Goal: Check status: Check status

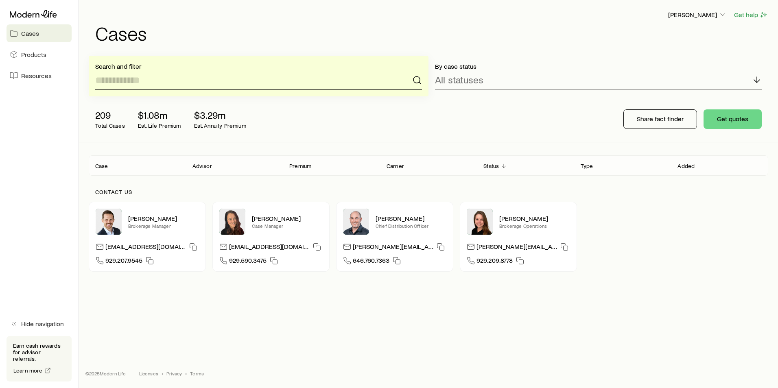
click at [160, 81] on input at bounding box center [258, 80] width 327 height 20
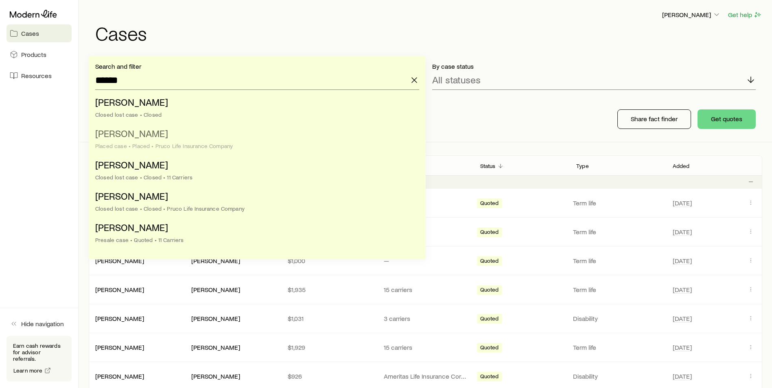
click at [189, 147] on div "Placed case • Placed • Pruco Life Insurance Company" at bounding box center [254, 146] width 319 height 7
type input "**********"
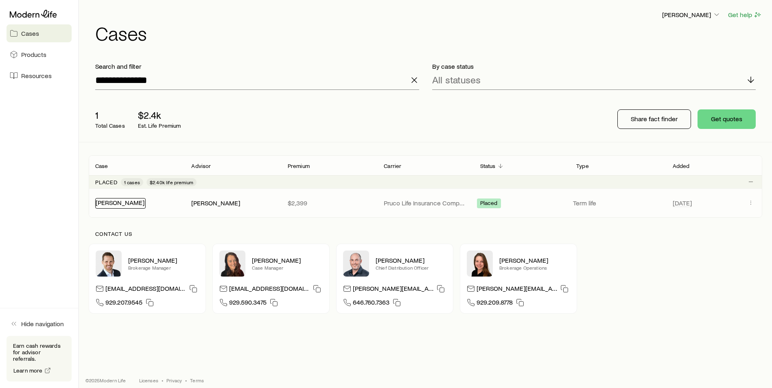
click at [128, 202] on link "[PERSON_NAME]" at bounding box center [120, 203] width 49 height 8
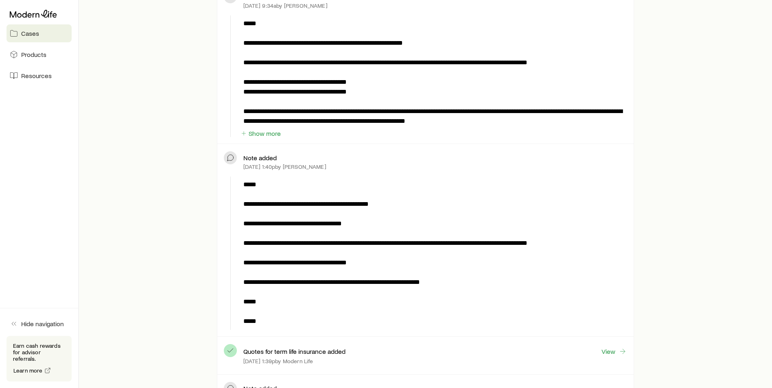
scroll to position [854, 0]
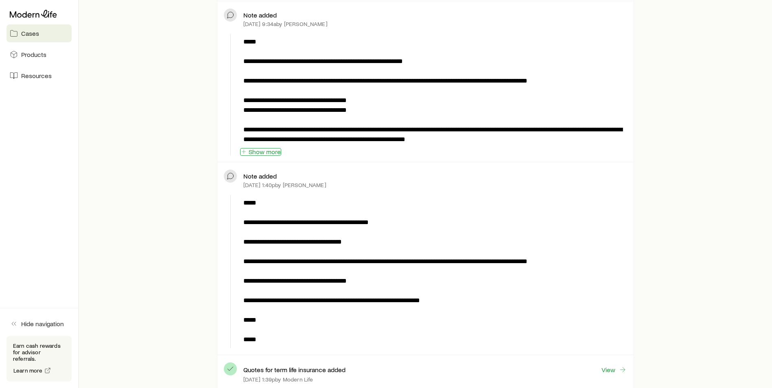
click at [262, 150] on button "Show more" at bounding box center [260, 152] width 41 height 8
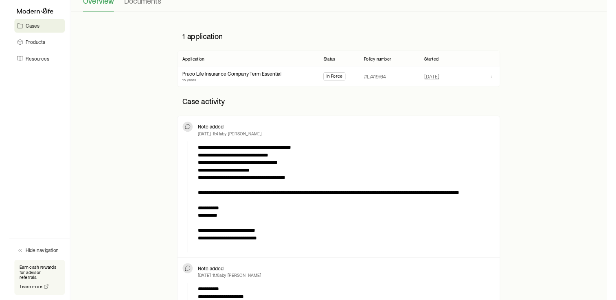
scroll to position [41, 0]
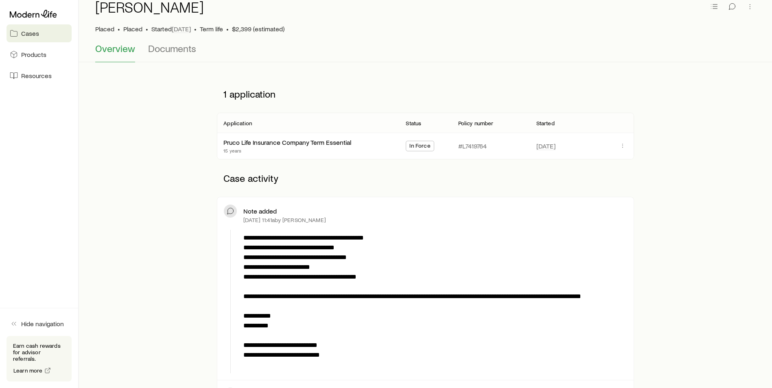
click at [342, 50] on div "Overview Documents" at bounding box center [425, 53] width 660 height 20
drag, startPoint x: 221, startPoint y: 95, endPoint x: 279, endPoint y: 95, distance: 58.6
click at [279, 95] on p "1 application" at bounding box center [425, 94] width 417 height 24
drag, startPoint x: 279, startPoint y: 95, endPoint x: 274, endPoint y: 97, distance: 5.5
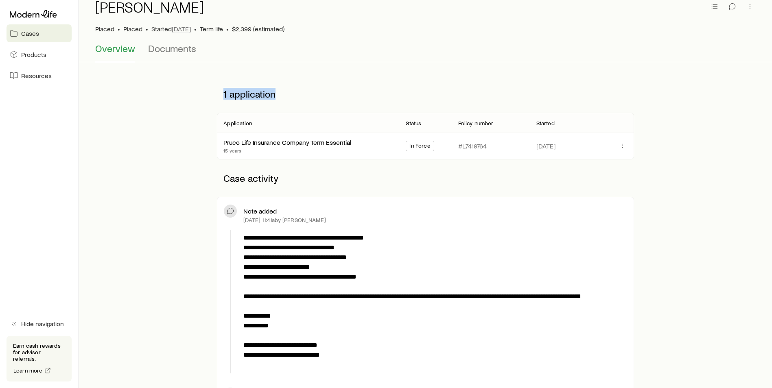
click at [274, 97] on p "1 application" at bounding box center [425, 94] width 417 height 24
drag, startPoint x: 279, startPoint y: 96, endPoint x: 222, endPoint y: 102, distance: 57.3
click at [222, 102] on p "1 application" at bounding box center [425, 94] width 417 height 24
drag, startPoint x: 222, startPoint y: 102, endPoint x: 196, endPoint y: 120, distance: 31.5
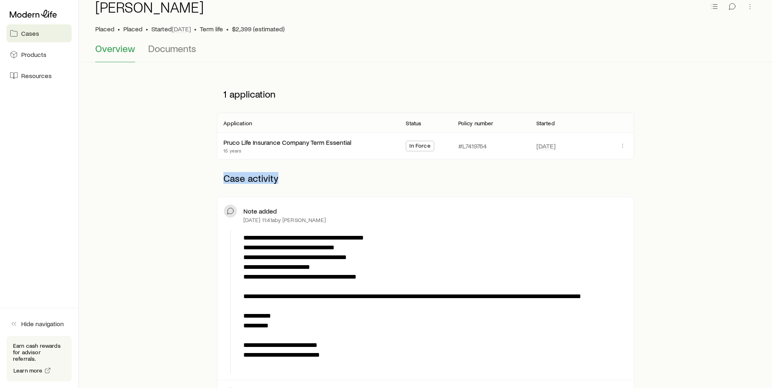
drag, startPoint x: 224, startPoint y: 179, endPoint x: 280, endPoint y: 180, distance: 56.1
click at [280, 180] on p "Case activity" at bounding box center [425, 178] width 417 height 24
drag, startPoint x: 280, startPoint y: 180, endPoint x: 270, endPoint y: 184, distance: 10.6
click at [270, 184] on p "Case activity" at bounding box center [425, 178] width 417 height 24
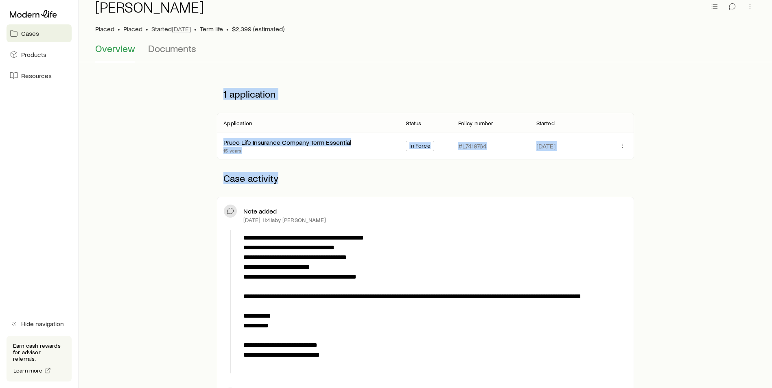
drag, startPoint x: 279, startPoint y: 181, endPoint x: 214, endPoint y: 83, distance: 116.8
drag, startPoint x: 214, startPoint y: 83, endPoint x: 170, endPoint y: 138, distance: 70.3
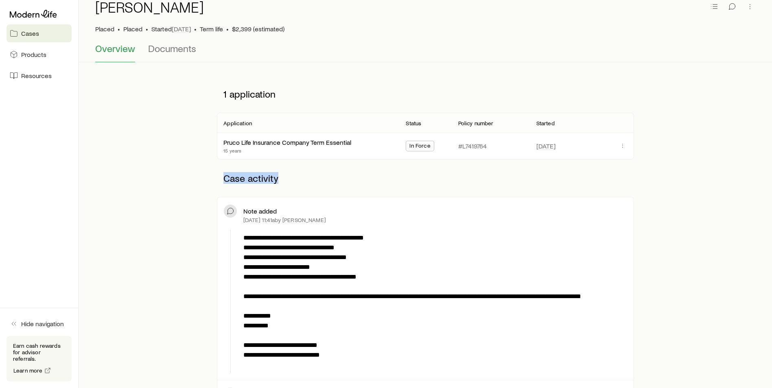
drag, startPoint x: 214, startPoint y: 180, endPoint x: 286, endPoint y: 182, distance: 72.9
drag, startPoint x: 286, startPoint y: 182, endPoint x: 172, endPoint y: 182, distance: 114.3
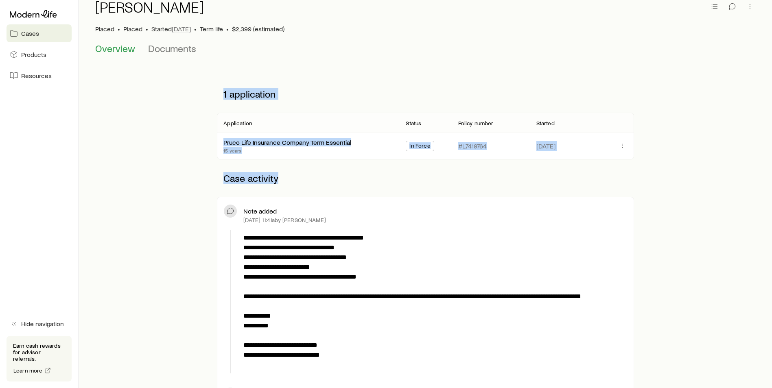
drag, startPoint x: 259, startPoint y: 177, endPoint x: 210, endPoint y: 76, distance: 111.9
drag, startPoint x: 210, startPoint y: 76, endPoint x: 168, endPoint y: 126, distance: 65.8
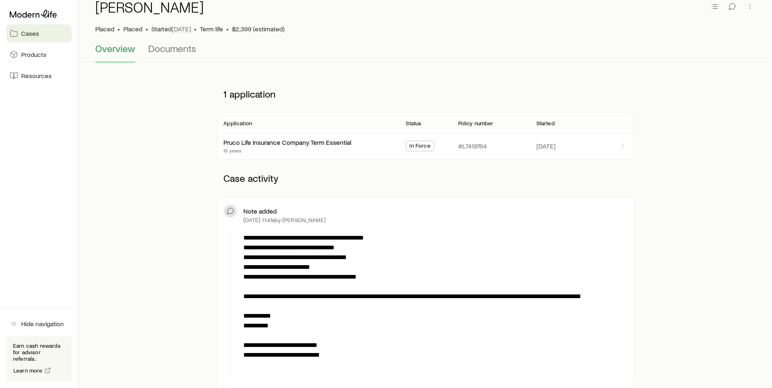
click at [415, 59] on div "Overview Documents" at bounding box center [425, 53] width 660 height 20
